Goal: Task Accomplishment & Management: Manage account settings

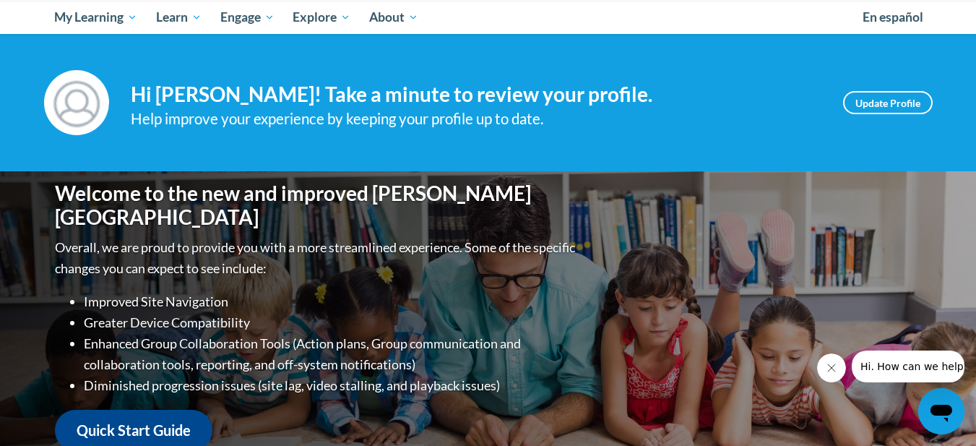
scroll to position [152, 0]
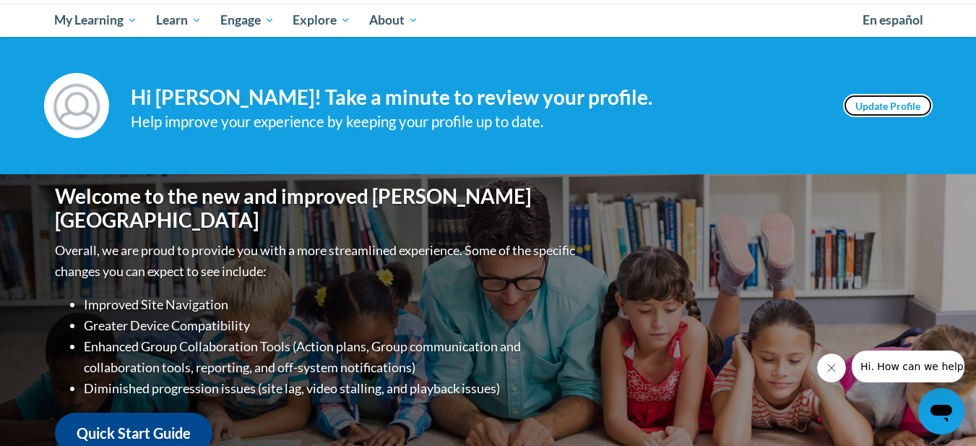
click at [907, 107] on link "Update Profile" at bounding box center [888, 105] width 90 height 23
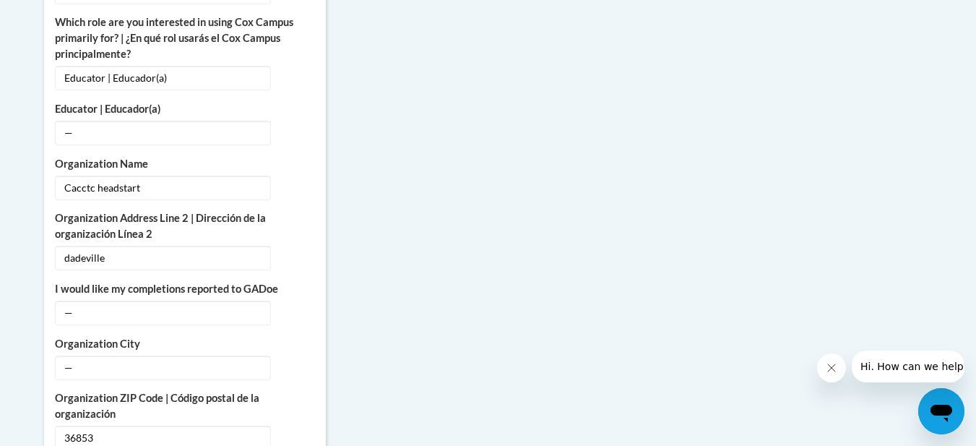
scroll to position [994, 0]
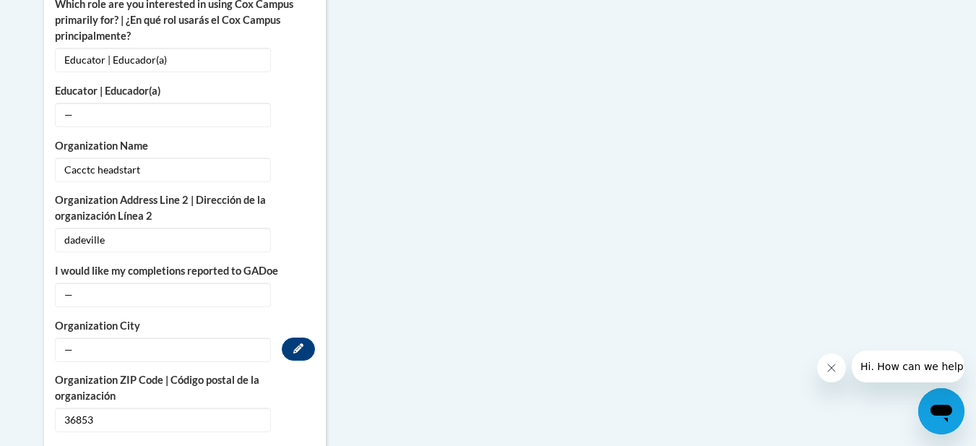
click at [65, 337] on span "—" at bounding box center [163, 349] width 216 height 25
drag, startPoint x: 65, startPoint y: 332, endPoint x: 90, endPoint y: 335, distance: 24.7
click at [90, 337] on span "—" at bounding box center [163, 349] width 216 height 25
click at [301, 343] on icon "Custom profile fields" at bounding box center [298, 348] width 10 height 10
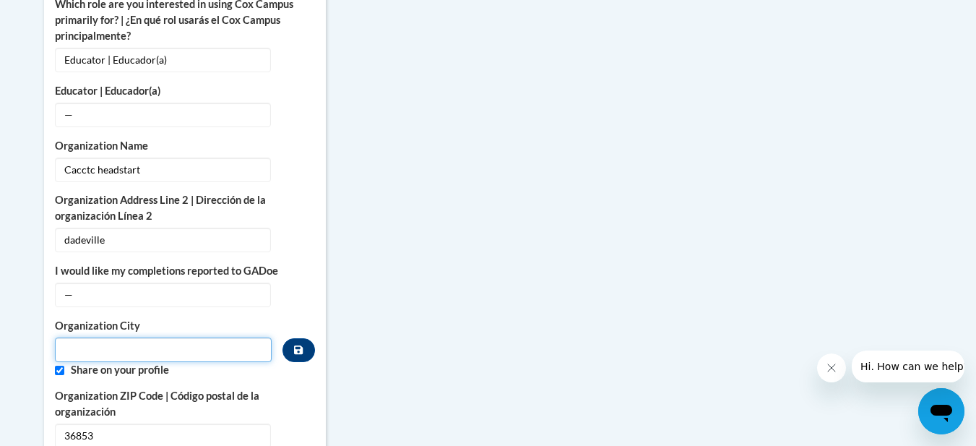
click at [71, 337] on input "Metadata input" at bounding box center [164, 349] width 218 height 25
type input "Dadeville"
click at [104, 263] on label "I would like my completions reported to GADoe" at bounding box center [185, 271] width 260 height 16
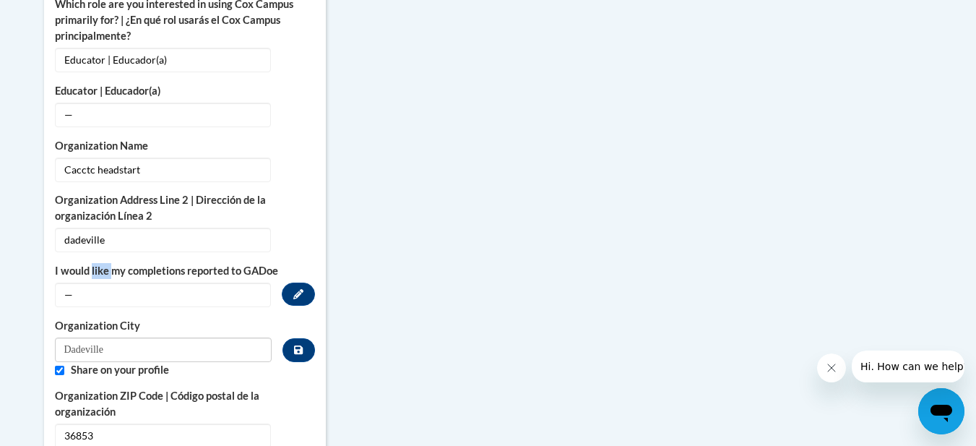
click at [104, 263] on label "I would like my completions reported to GADoe" at bounding box center [185, 271] width 260 height 16
drag, startPoint x: 104, startPoint y: 259, endPoint x: 132, endPoint y: 279, distance: 34.1
click at [132, 283] on span "—" at bounding box center [163, 295] width 216 height 25
click at [111, 228] on span "dadeville" at bounding box center [163, 240] width 216 height 25
click at [103, 231] on span "dadeville" at bounding box center [163, 240] width 216 height 25
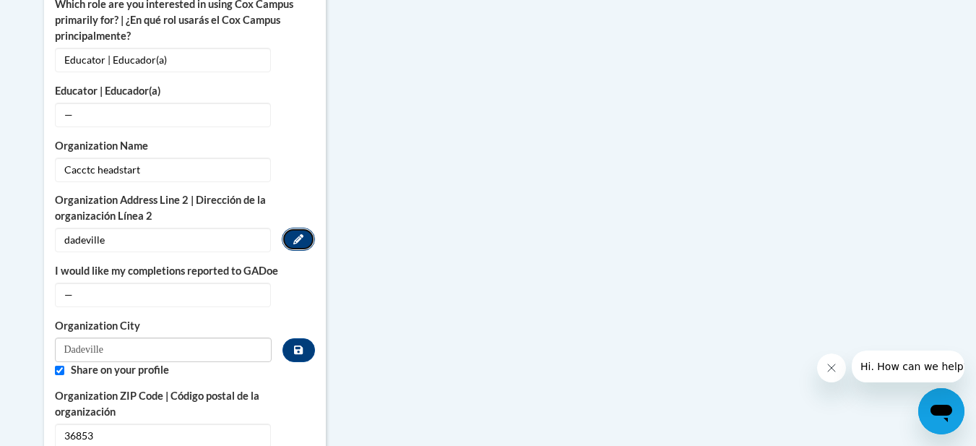
click at [287, 228] on button "Edit" at bounding box center [298, 239] width 33 height 23
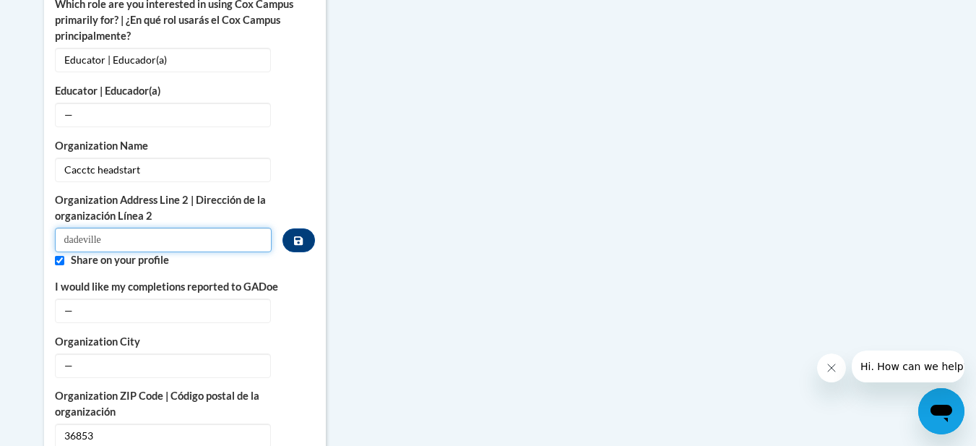
click at [106, 228] on input "dadeville" at bounding box center [164, 240] width 218 height 25
type input "d"
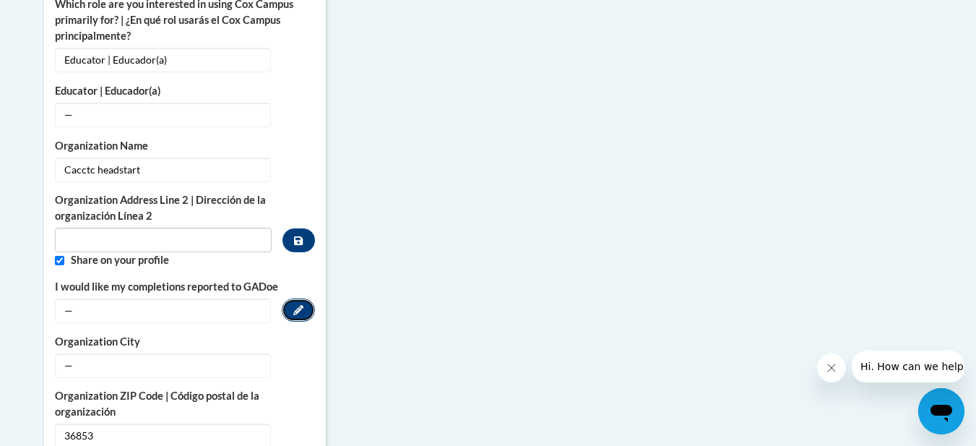
click at [298, 305] on icon "Custom profile fields" at bounding box center [298, 310] width 10 height 10
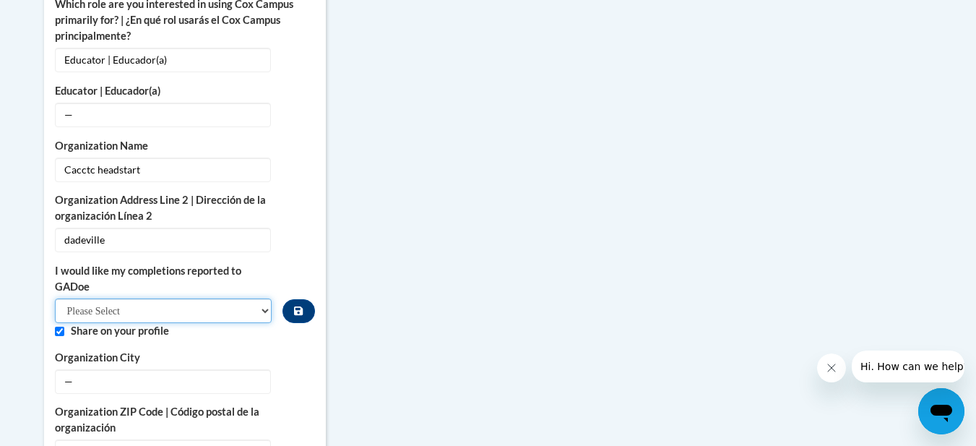
click at [264, 298] on select "Please Select Yes No" at bounding box center [164, 310] width 218 height 25
click at [338, 233] on div "More About Me Click or press to edit any of the profile fields below. Select mu…" at bounding box center [488, 151] width 911 height 1244
click at [295, 375] on icon "Custom profile fields" at bounding box center [298, 380] width 10 height 10
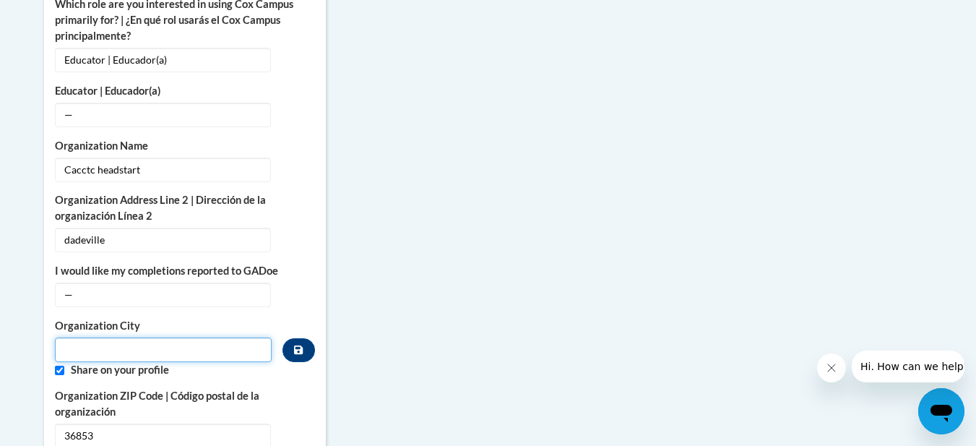
click at [65, 337] on input "Metadata input" at bounding box center [164, 349] width 218 height 25
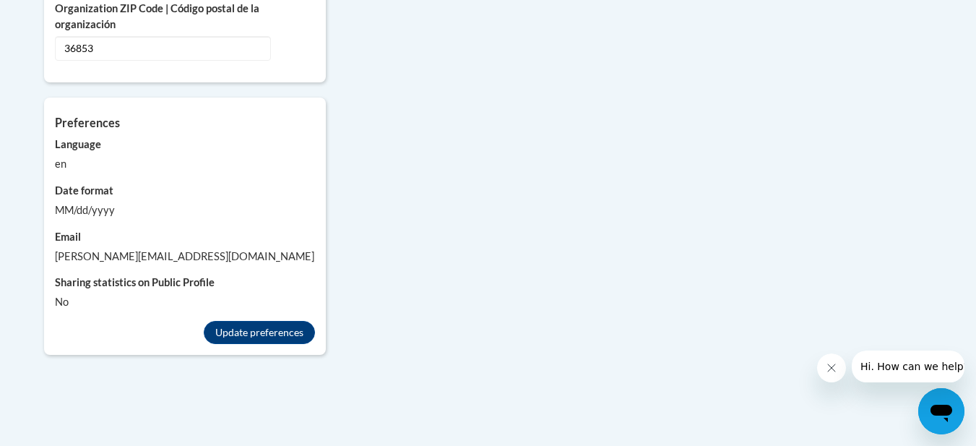
scroll to position [1385, 0]
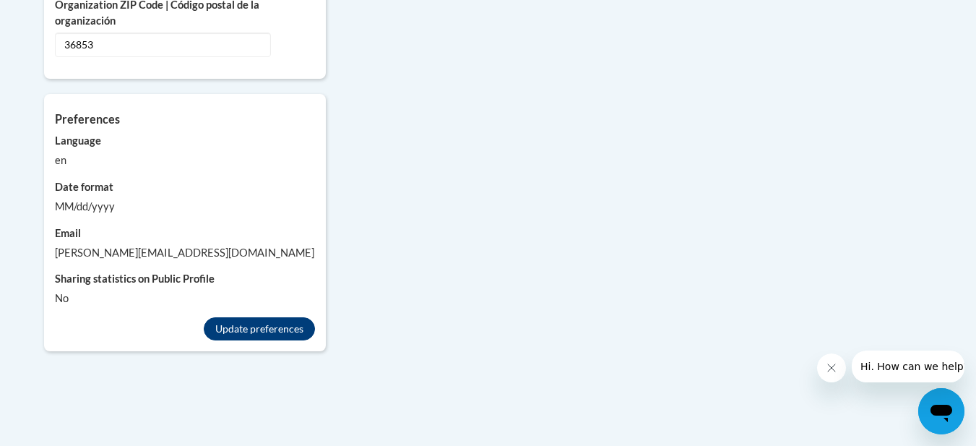
type input "Dadeville"
click at [285, 319] on button "Update preferences" at bounding box center [259, 328] width 111 height 23
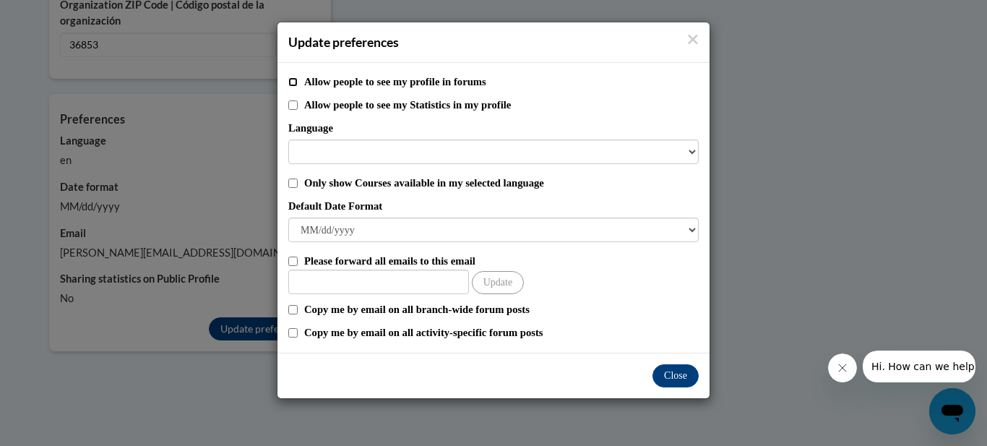
click at [296, 79] on input "Allow people to see my profile in forums" at bounding box center [292, 81] width 9 height 9
checkbox input "true"
click at [295, 103] on input "Allow people to see my Statistics in my profile" at bounding box center [292, 104] width 9 height 9
checkbox input "true"
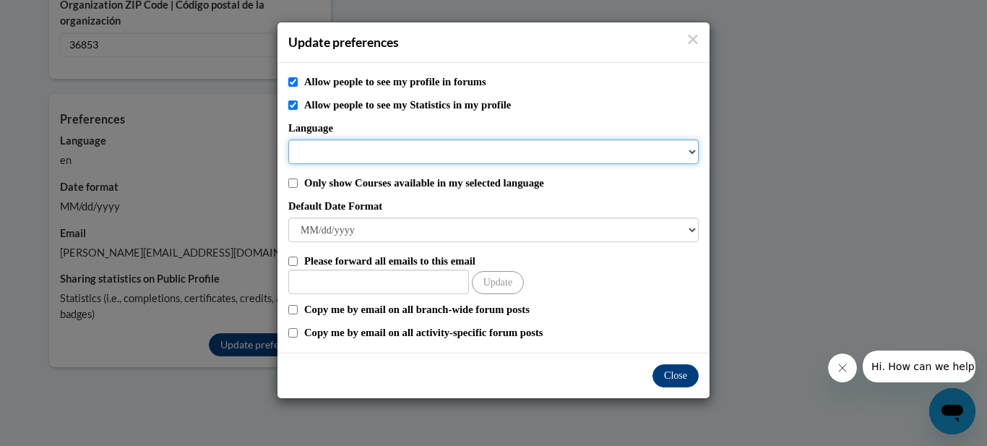
click at [311, 147] on select "Language" at bounding box center [493, 151] width 410 height 25
click at [306, 146] on select "Language" at bounding box center [493, 151] width 410 height 25
click at [363, 142] on select "Language" at bounding box center [493, 151] width 410 height 25
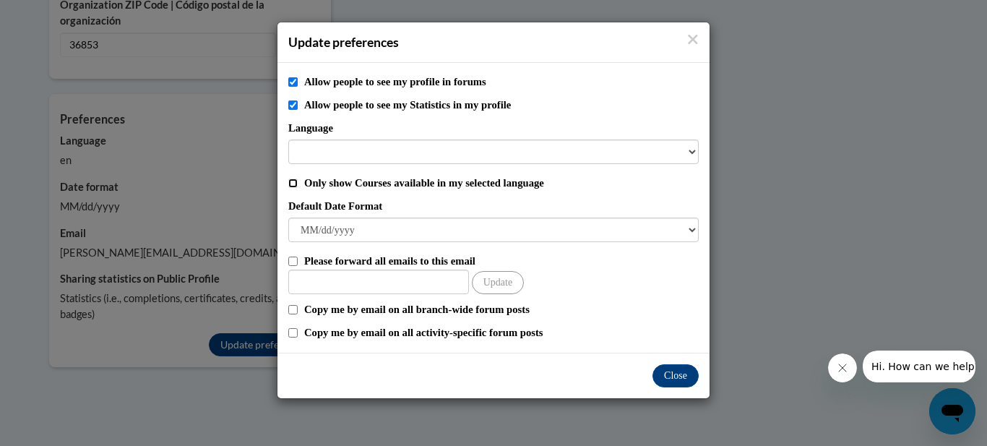
click at [293, 183] on input "Only show Courses available in my selected language" at bounding box center [292, 182] width 9 height 9
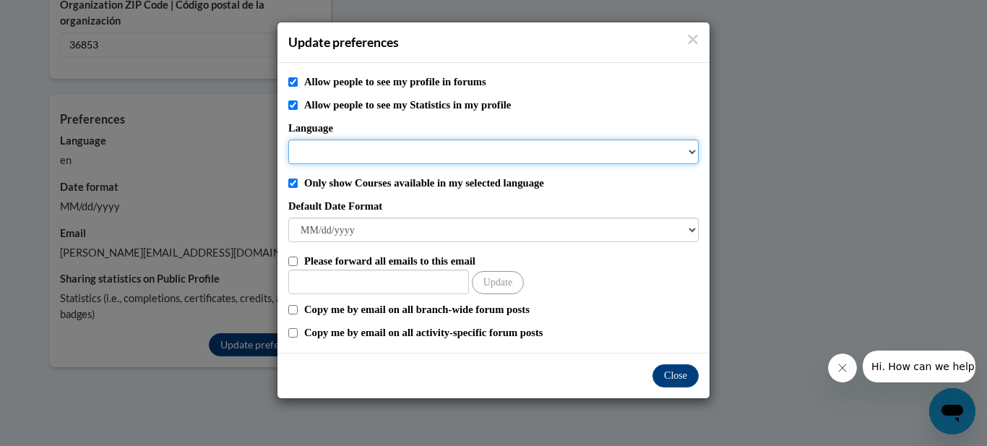
click at [301, 152] on select "Language" at bounding box center [493, 151] width 410 height 25
click at [693, 154] on select "Language" at bounding box center [493, 151] width 410 height 25
click at [690, 148] on select "Language" at bounding box center [493, 151] width 410 height 25
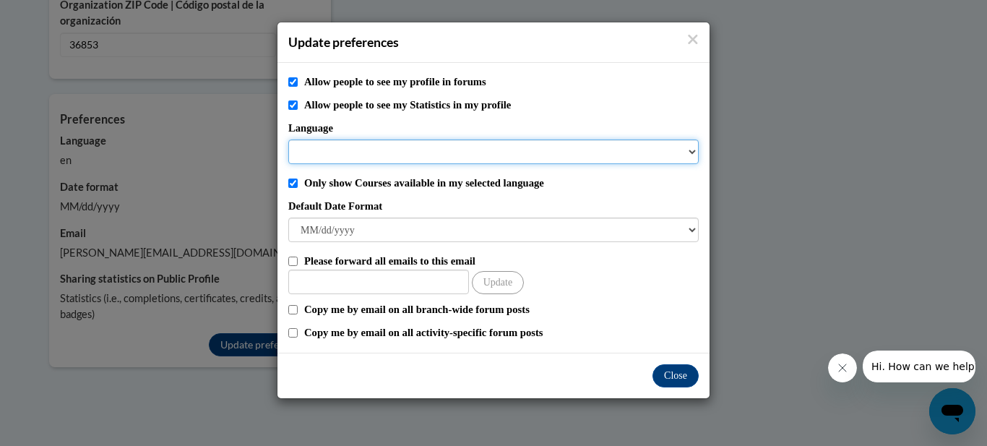
click at [687, 149] on select "Language" at bounding box center [493, 151] width 410 height 25
click at [689, 148] on select "Language" at bounding box center [493, 151] width 410 height 25
click at [692, 154] on select "Language" at bounding box center [493, 151] width 410 height 25
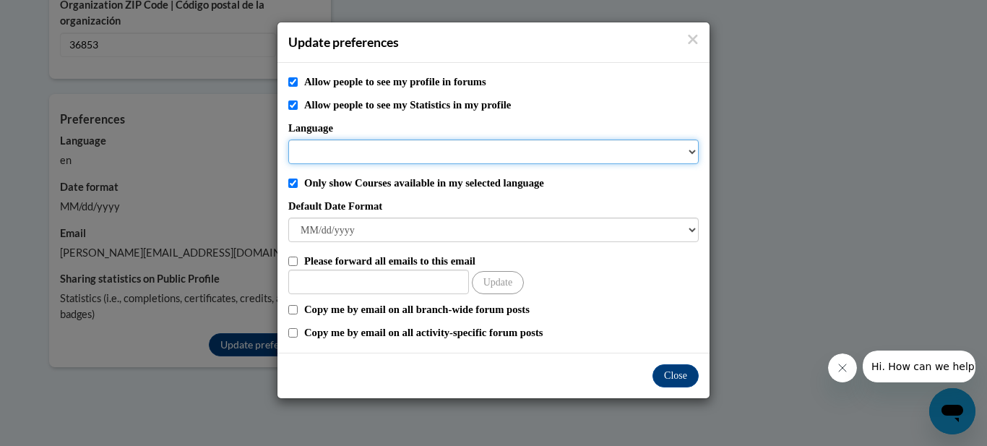
click at [692, 154] on select "Language" at bounding box center [493, 151] width 410 height 25
click at [684, 147] on select "Language" at bounding box center [493, 151] width 410 height 25
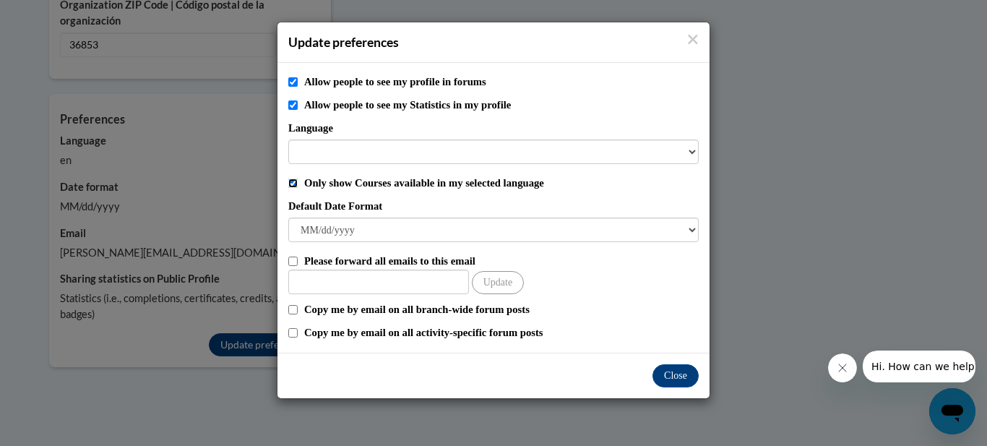
click at [293, 185] on input "Only show Courses available in my selected language" at bounding box center [292, 182] width 9 height 9
checkbox input "false"
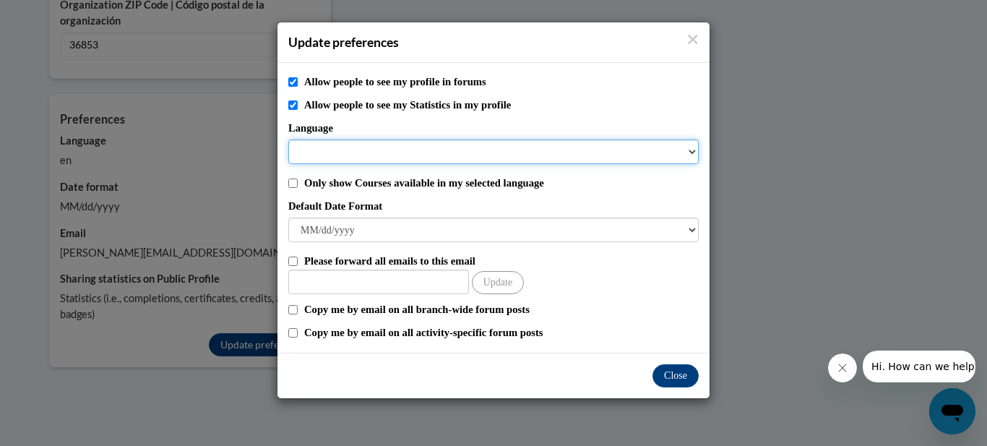
click at [688, 148] on select "Language" at bounding box center [493, 151] width 410 height 25
click at [692, 149] on select "Language" at bounding box center [493, 151] width 410 height 25
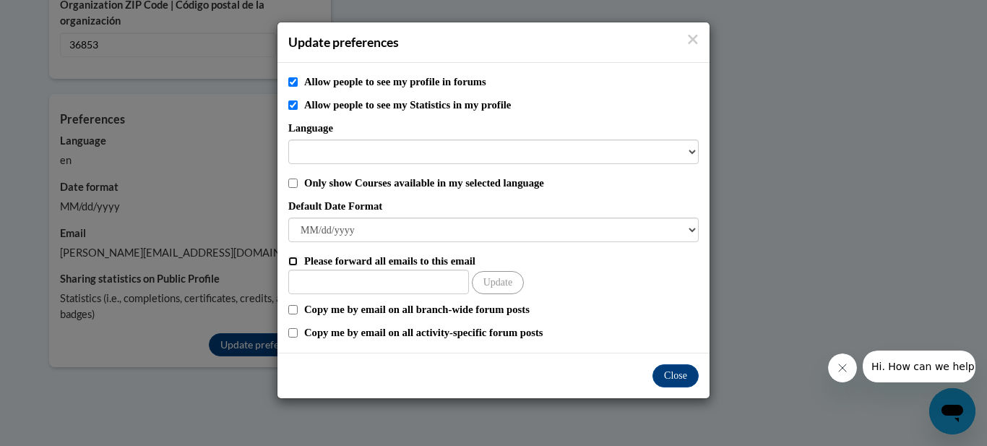
click at [292, 263] on input "Please forward all emails to this email" at bounding box center [292, 261] width 9 height 9
checkbox input "true"
click at [348, 279] on input "Other Email" at bounding box center [378, 282] width 181 height 25
type input "odom.barbara92@gmail.com"
click at [293, 311] on input "Copy me by email on all branch-wide forum posts" at bounding box center [292, 309] width 9 height 9
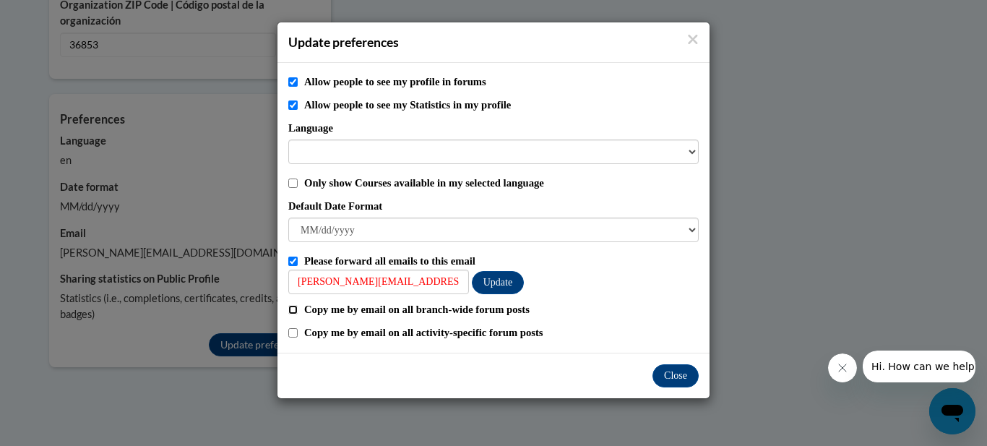
checkbox input "true"
drag, startPoint x: 293, startPoint y: 311, endPoint x: 293, endPoint y: 331, distance: 20.2
click at [293, 331] on div "Allow people to see my profile in forums Allow people to see my Statistics in m…" at bounding box center [493, 208] width 432 height 290
click at [293, 331] on input "Copy me by email on all activity-specific forum posts" at bounding box center [292, 332] width 9 height 9
checkbox input "true"
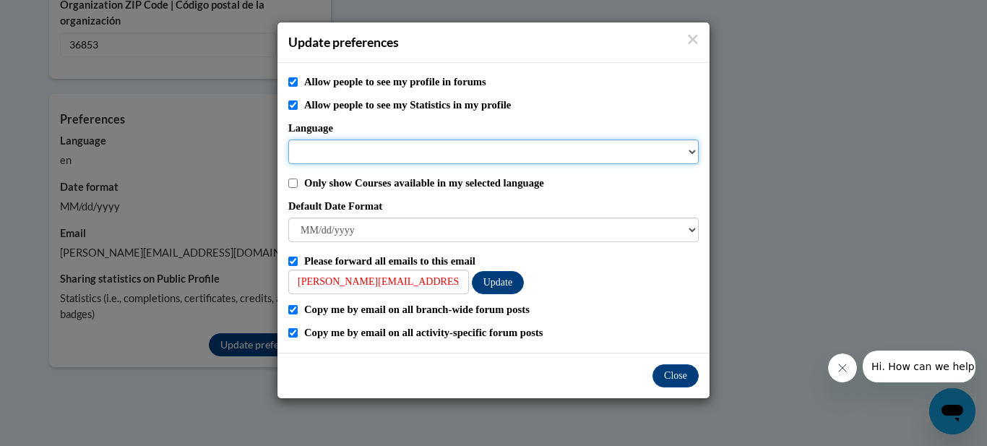
click at [347, 155] on select "Language" at bounding box center [493, 151] width 410 height 25
click at [681, 151] on select "Language" at bounding box center [493, 151] width 410 height 25
click at [692, 152] on select "Language" at bounding box center [493, 151] width 410 height 25
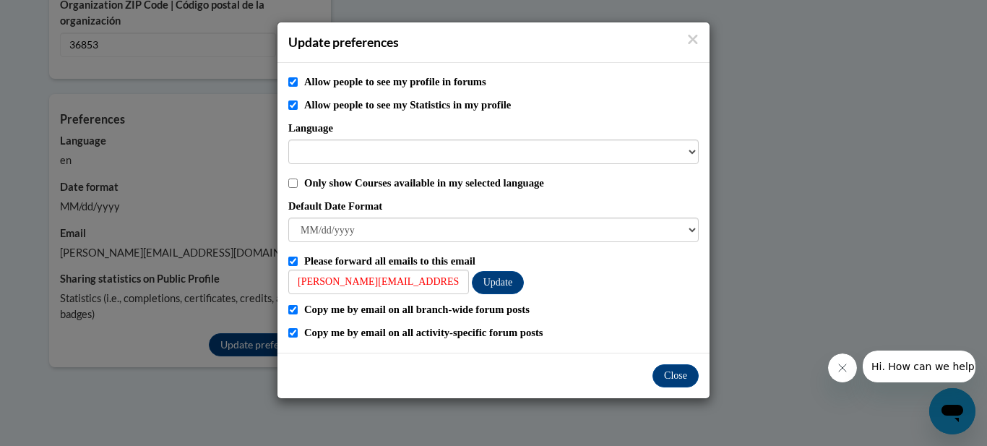
click at [667, 205] on label "Default Date Format" at bounding box center [493, 206] width 410 height 16
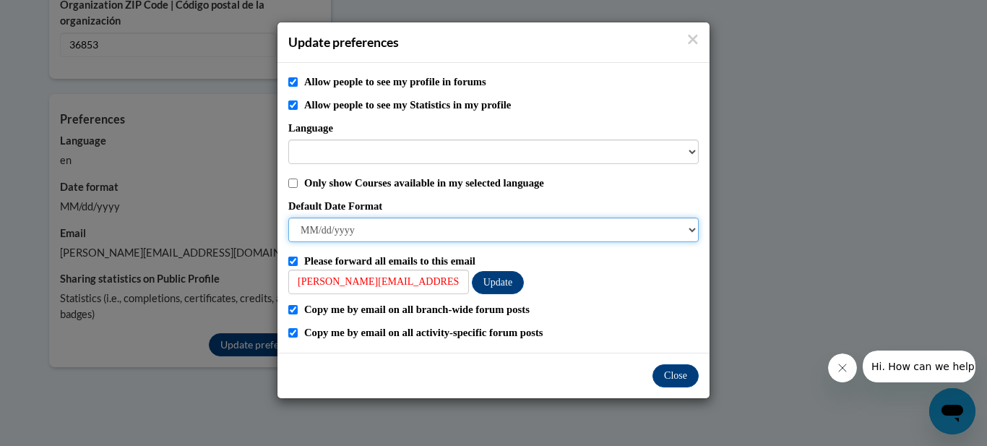
click at [667, 218] on select "M/d/yyyy M/d/yy MM/dd/yy MM/dd/yyyy yy/MM/dd yyyy-MM-dd dd-MMM-yyyy dd/MM/yyyy …" at bounding box center [493, 230] width 410 height 25
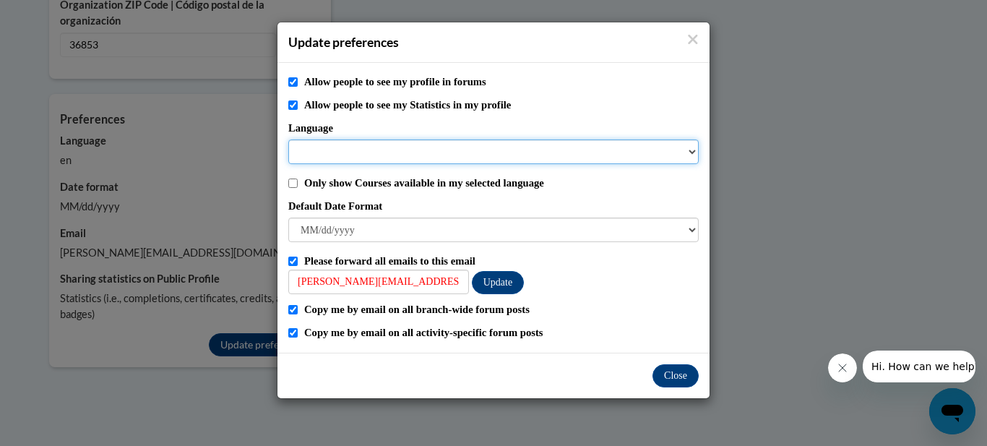
click at [692, 153] on select "Language" at bounding box center [493, 151] width 410 height 25
click at [512, 147] on select "Language" at bounding box center [493, 151] width 410 height 25
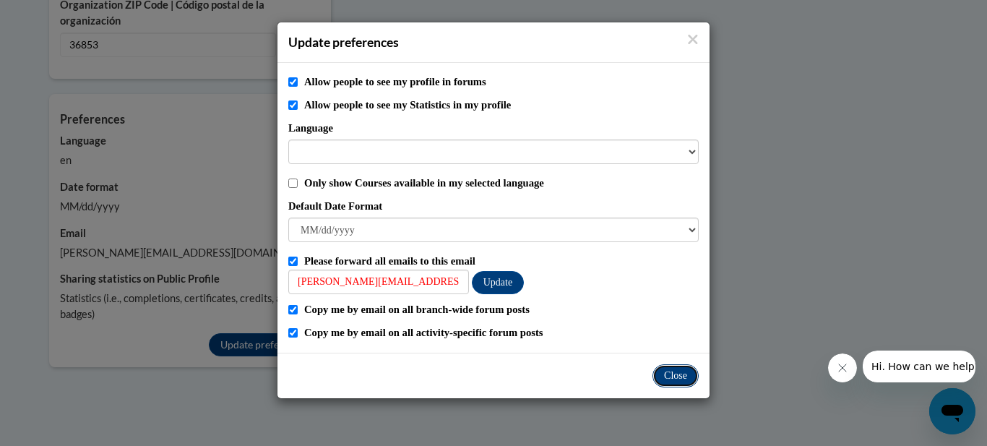
click at [681, 372] on button "Close" at bounding box center [676, 375] width 46 height 23
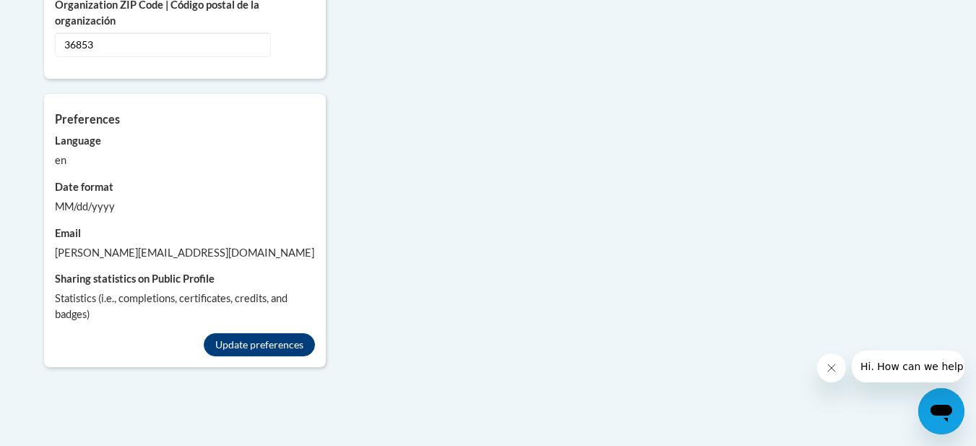
click at [72, 135] on div "Language en" at bounding box center [185, 150] width 260 height 35
click at [181, 152] on div "en" at bounding box center [185, 160] width 260 height 16
click at [283, 333] on button "Update preferences" at bounding box center [259, 344] width 111 height 23
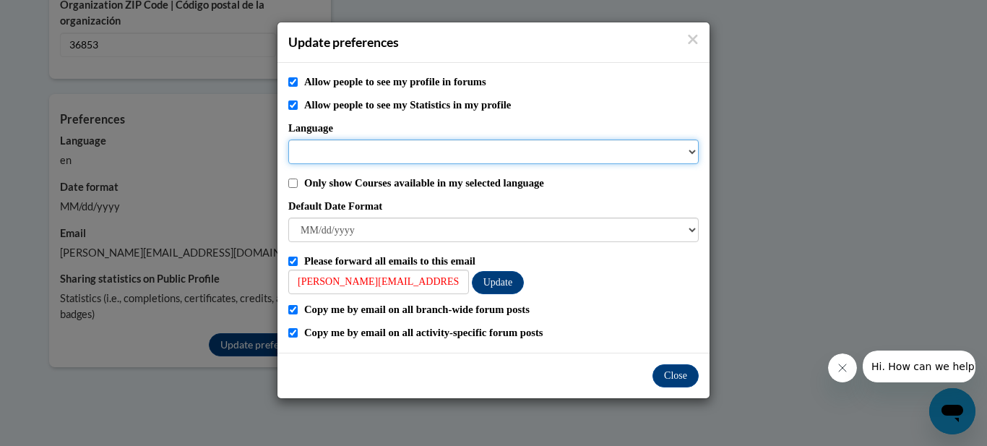
click at [324, 149] on select "Language" at bounding box center [493, 151] width 410 height 25
click at [692, 150] on select "Language" at bounding box center [493, 151] width 410 height 25
click at [308, 151] on select "Language" at bounding box center [493, 151] width 410 height 25
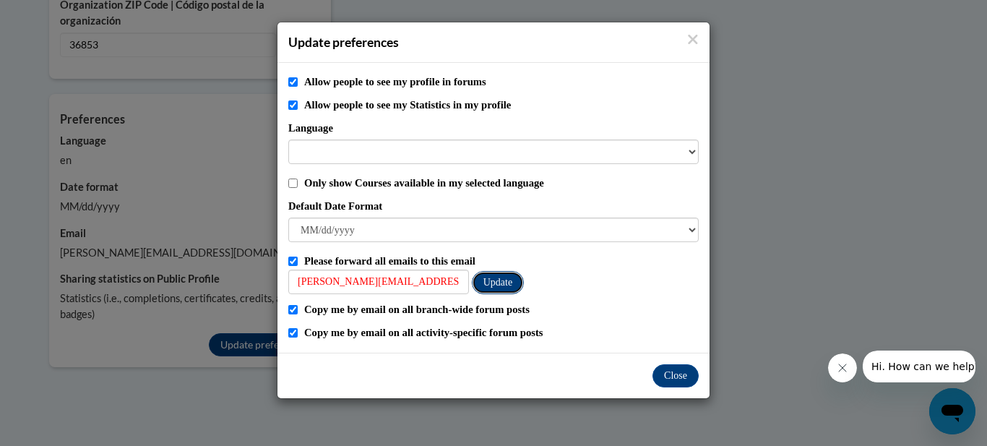
click at [510, 292] on button "Update" at bounding box center [498, 282] width 52 height 23
click at [679, 373] on button "Close" at bounding box center [676, 375] width 46 height 23
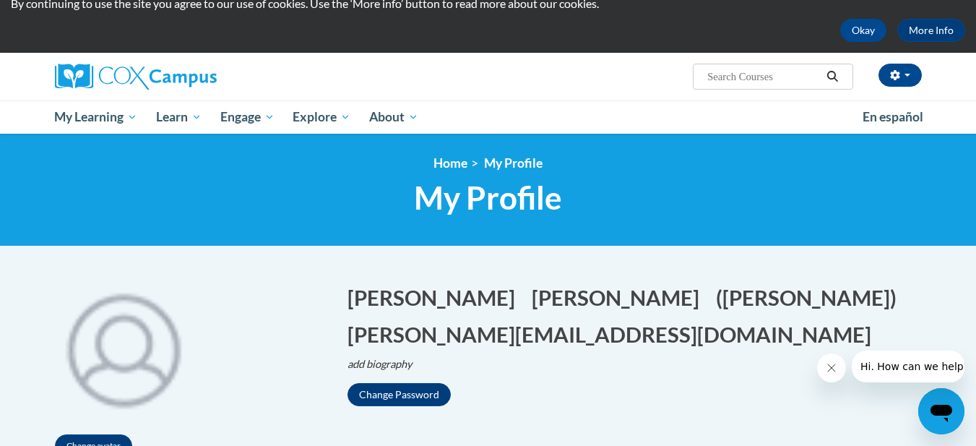
scroll to position [7, 0]
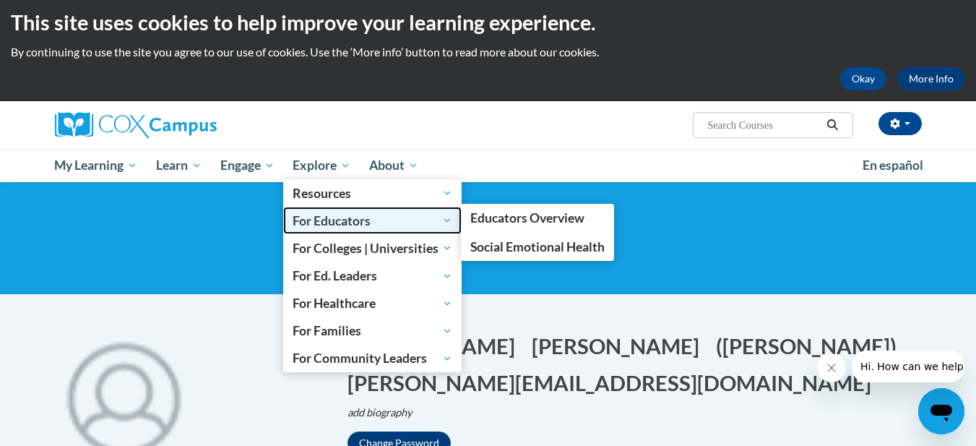
click at [334, 218] on span "For Educators" at bounding box center [373, 220] width 160 height 17
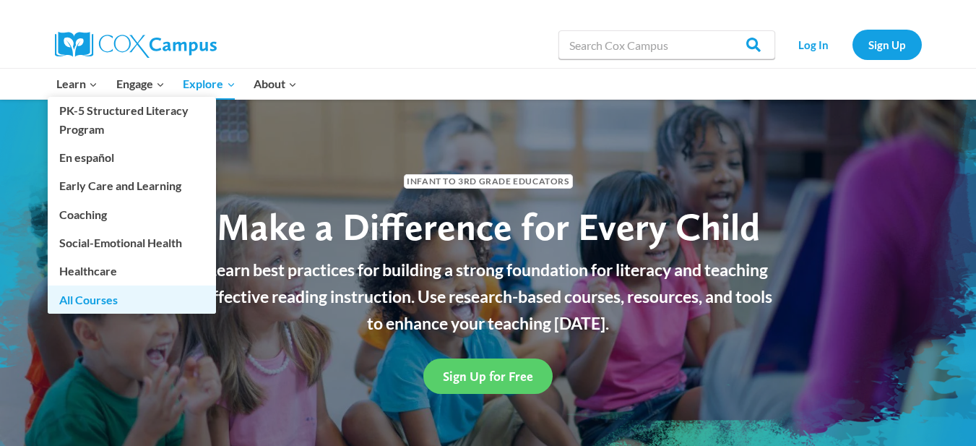
click at [108, 305] on link "All Courses" at bounding box center [132, 298] width 168 height 27
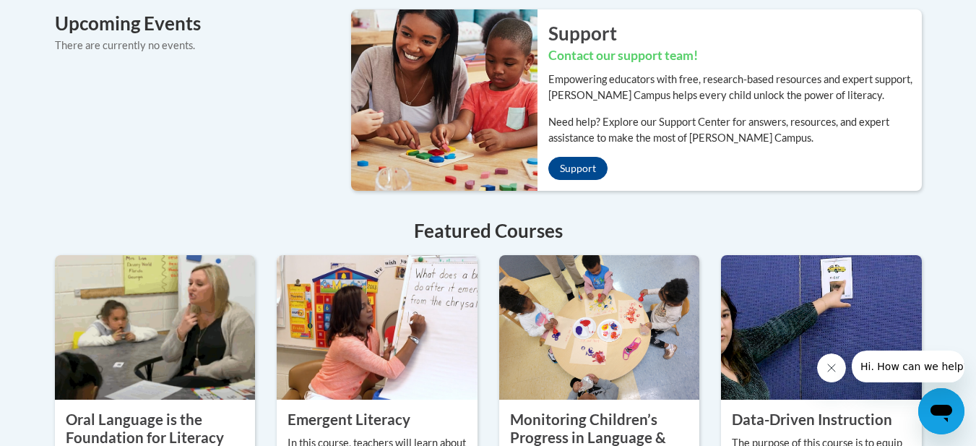
scroll to position [1136, 0]
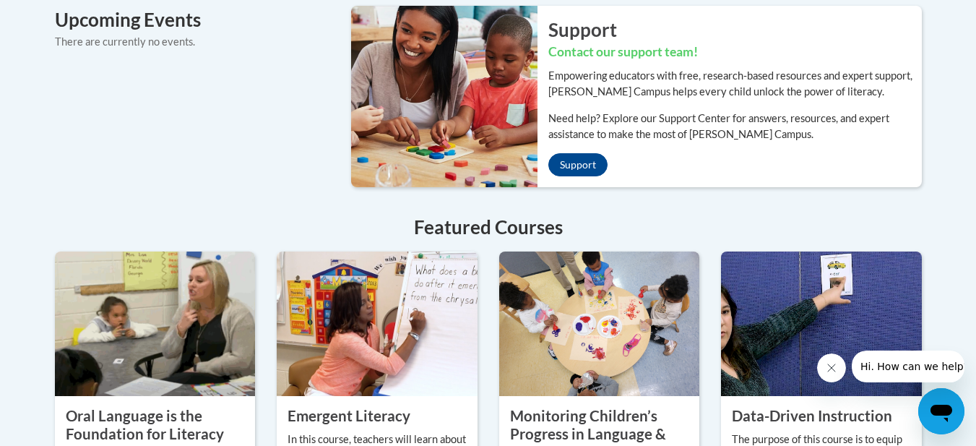
click at [374, 330] on img at bounding box center [377, 323] width 201 height 145
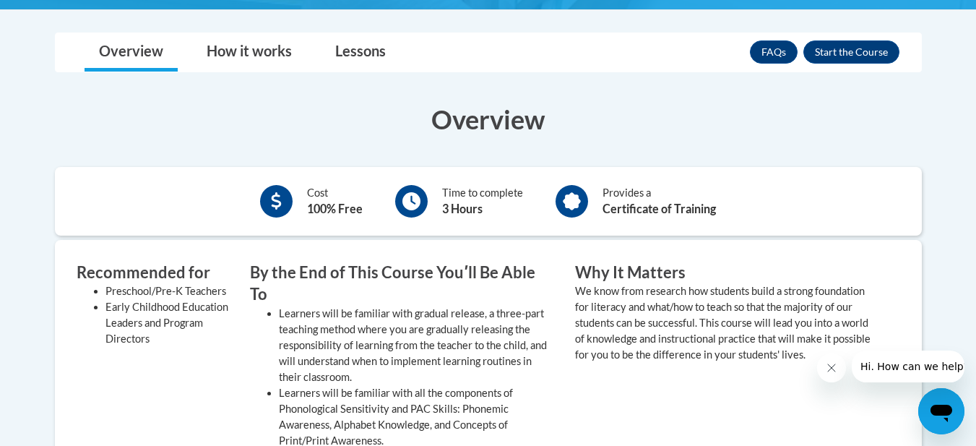
scroll to position [366, 0]
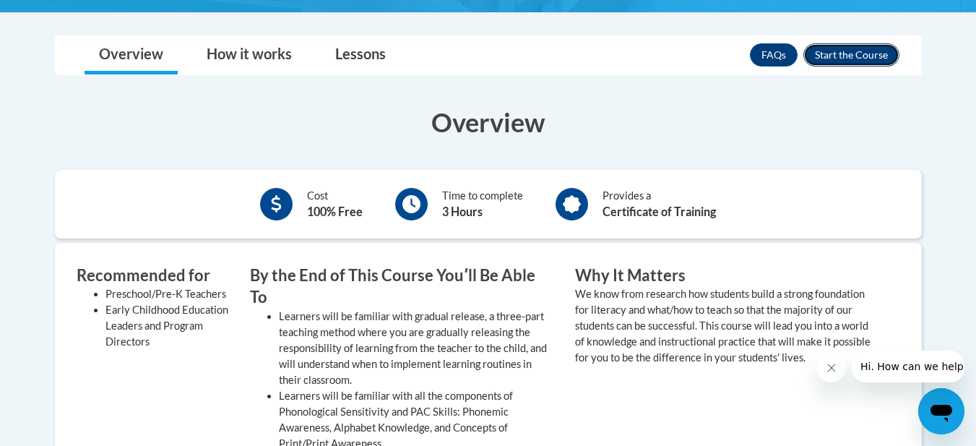
click at [861, 55] on button "Enroll" at bounding box center [852, 54] width 96 height 23
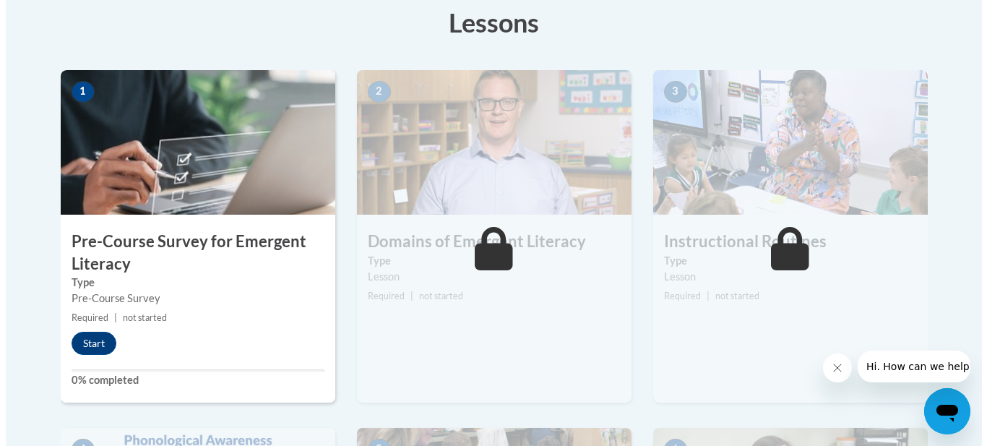
scroll to position [425, 0]
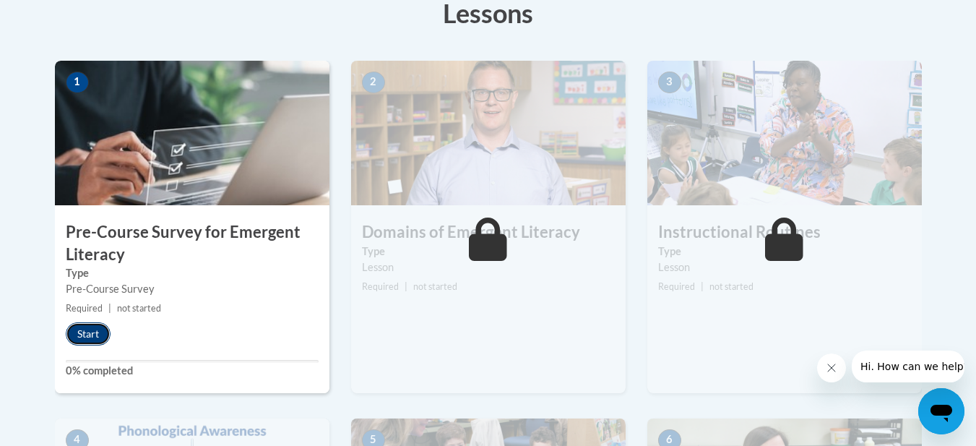
click at [93, 340] on button "Start" at bounding box center [88, 333] width 45 height 23
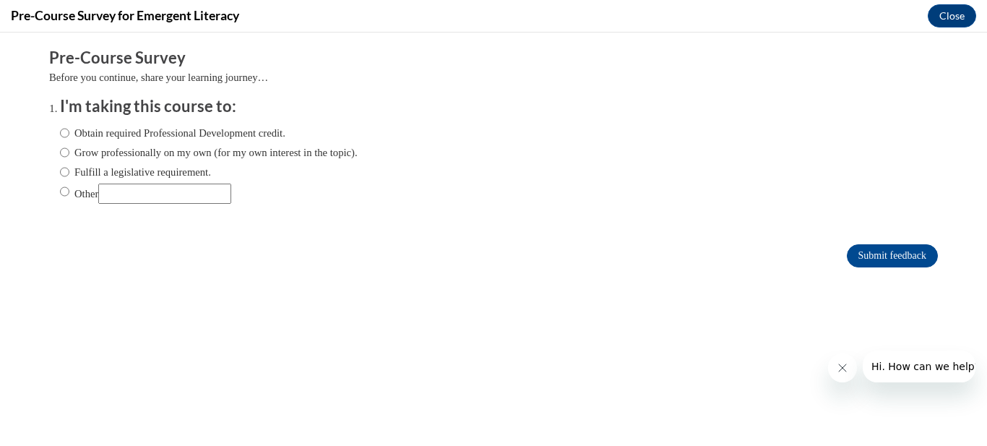
scroll to position [0, 0]
click at [60, 134] on input "Obtain required Professional Development credit." at bounding box center [64, 133] width 9 height 16
radio input "true"
click at [847, 257] on input "Submit feedback" at bounding box center [892, 255] width 91 height 23
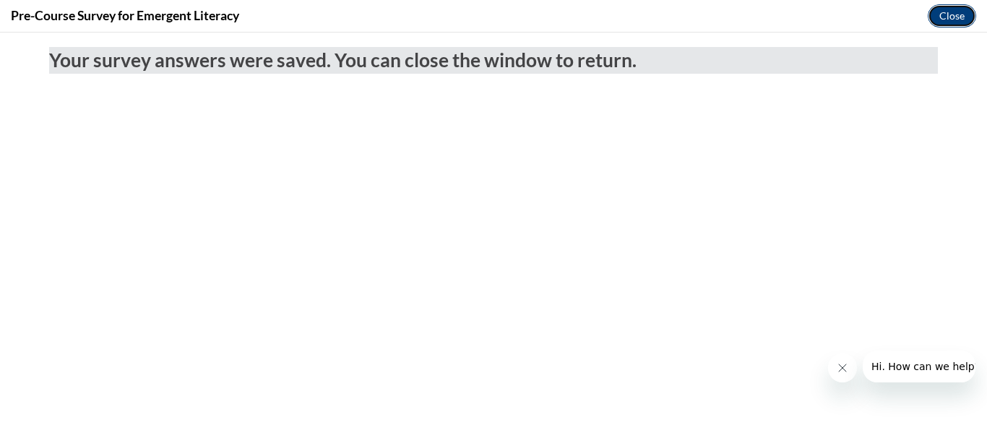
click at [957, 12] on button "Close" at bounding box center [952, 15] width 48 height 23
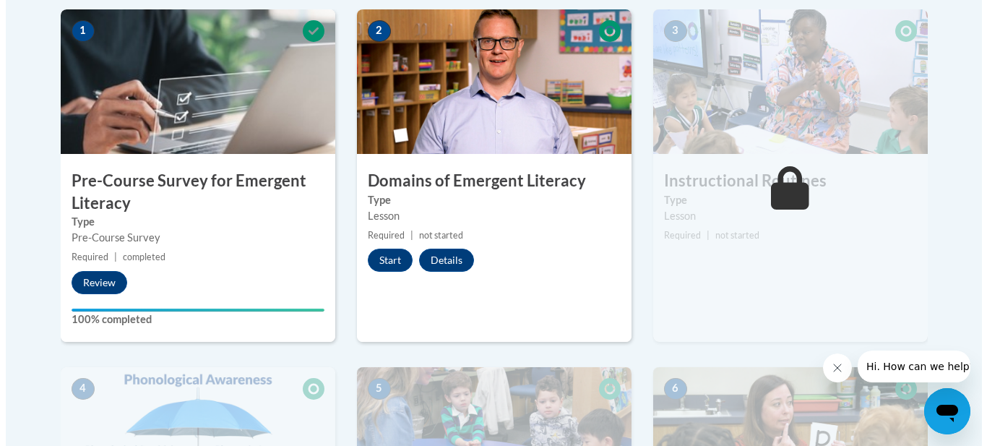
scroll to position [479, 0]
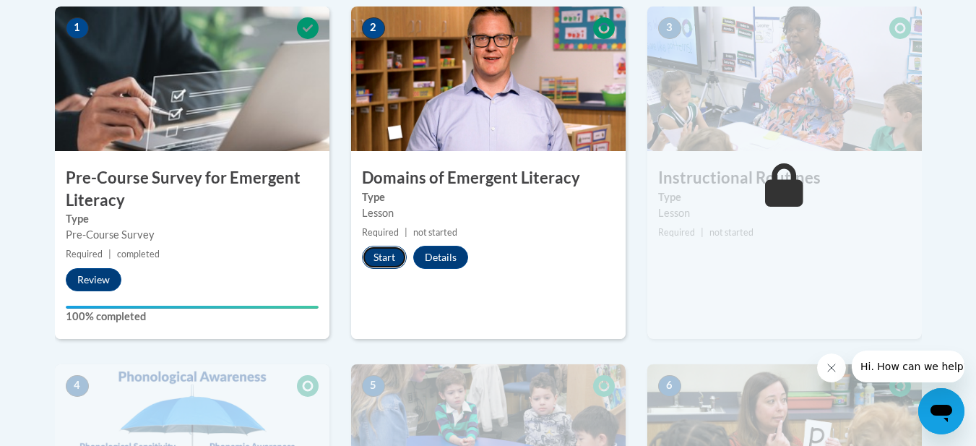
click at [388, 262] on button "Start" at bounding box center [384, 257] width 45 height 23
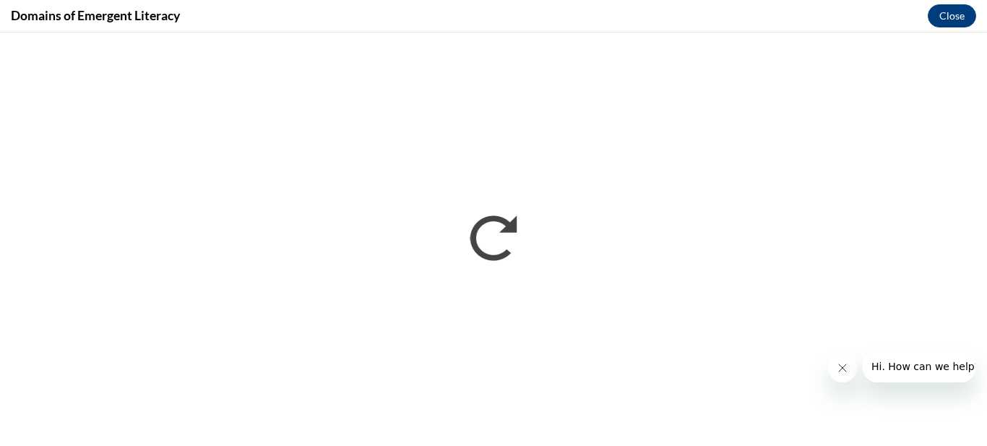
scroll to position [0, 0]
